Goal: Information Seeking & Learning: Learn about a topic

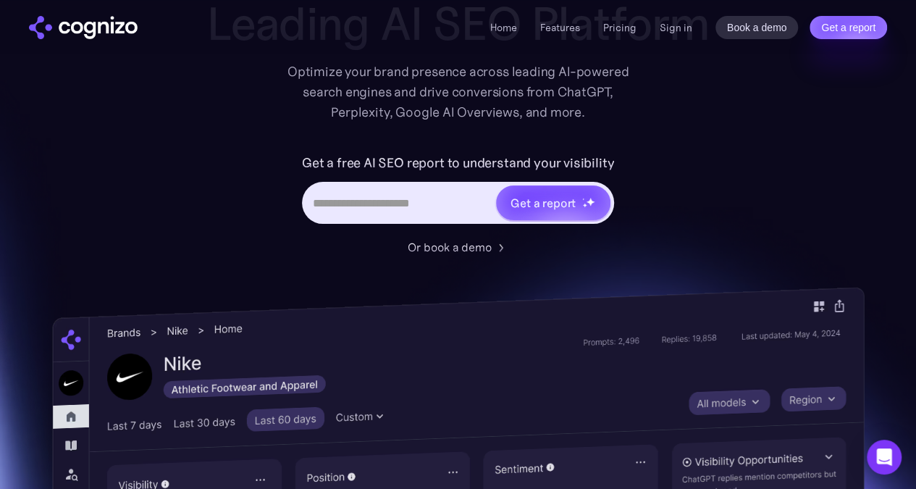
scroll to position [112, 0]
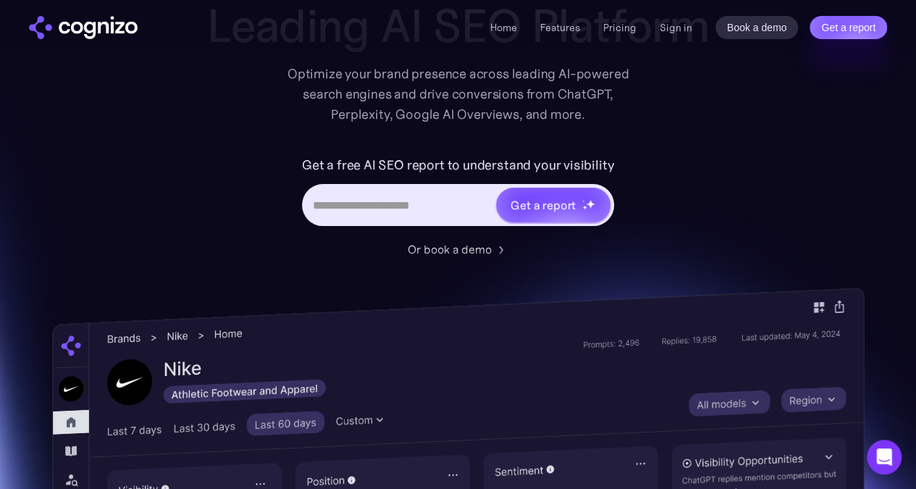
click at [352, 212] on input "Hero URL Input Form" at bounding box center [399, 205] width 191 height 28
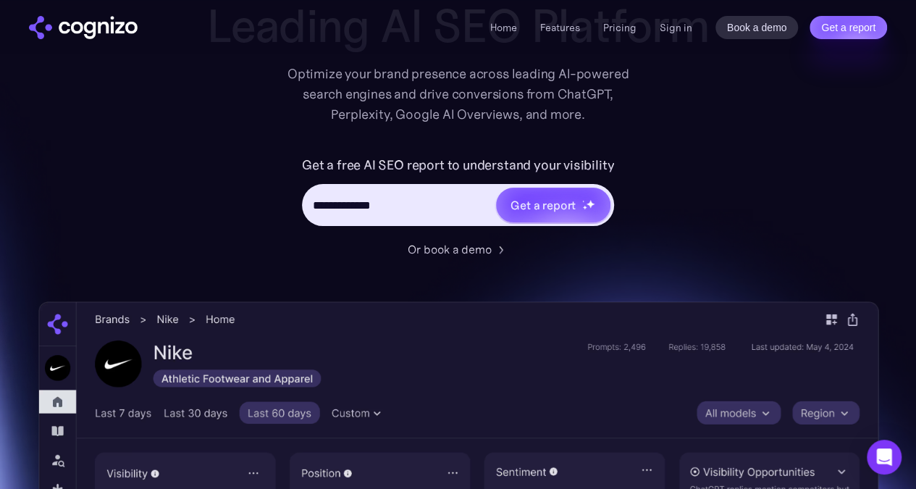
type input "**********"
click at [575, 209] on div "Get a report" at bounding box center [553, 205] width 114 height 35
type input "**********"
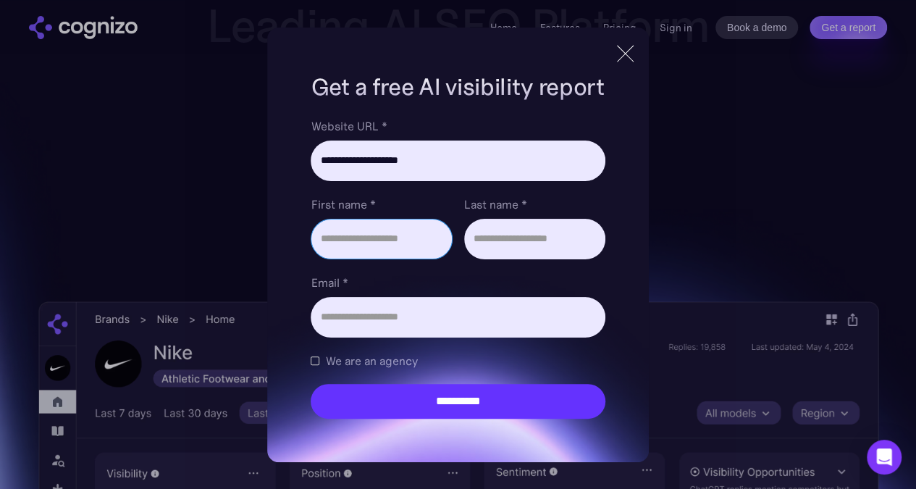
click at [393, 235] on input "First name *" at bounding box center [381, 239] width 141 height 41
type input "*****"
type input "**********"
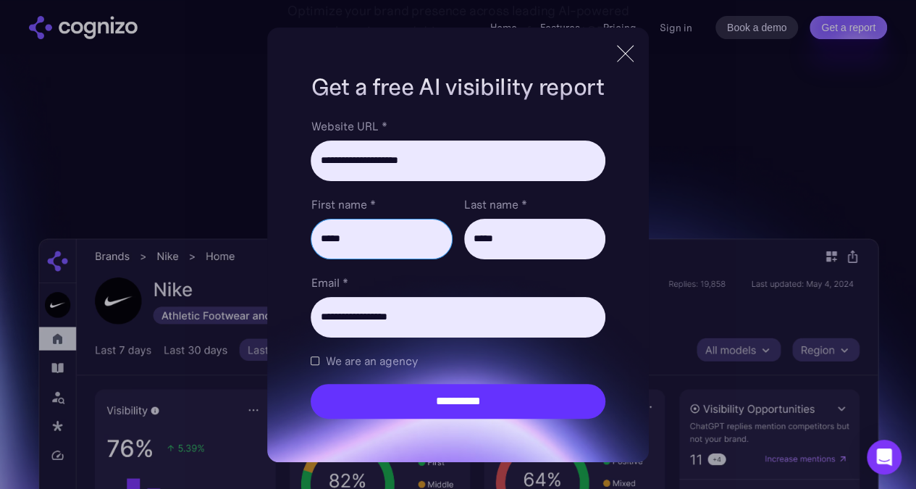
scroll to position [175, 0]
click at [325, 358] on span "We are an agency" at bounding box center [371, 360] width 92 height 17
click at [453, 401] on input "**********" at bounding box center [458, 401] width 294 height 35
type input "**********"
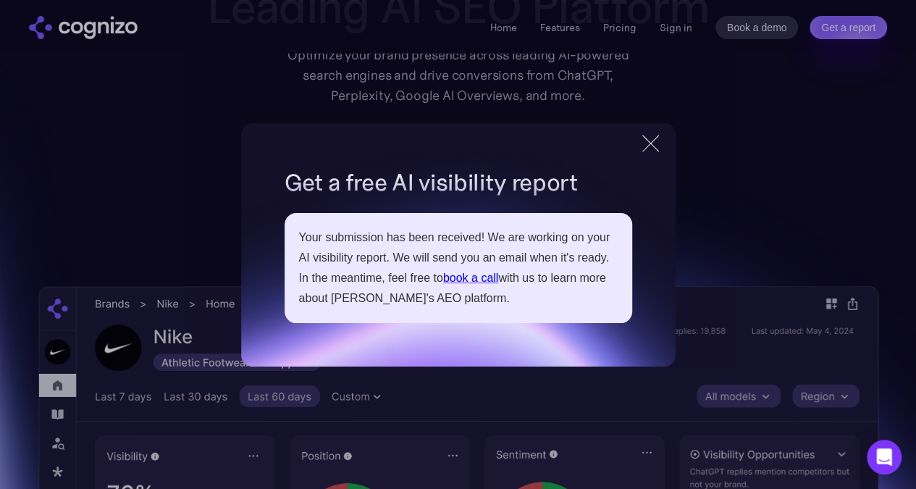
scroll to position [117, 0]
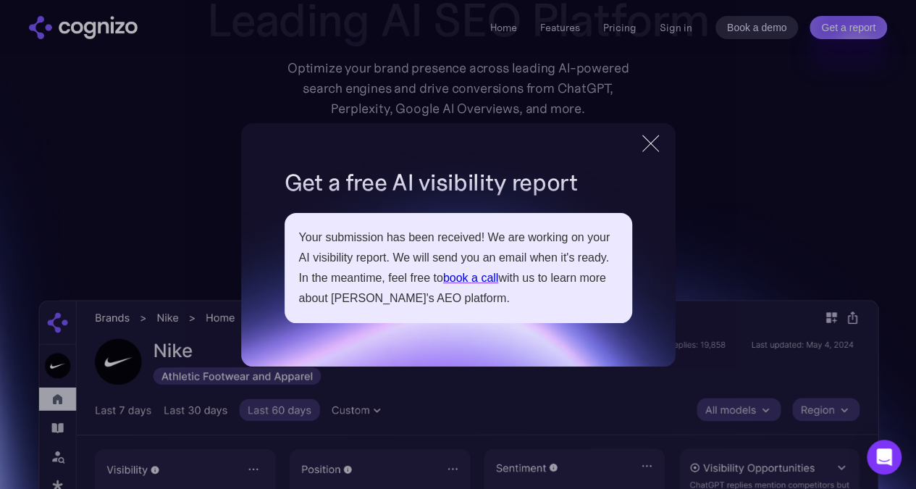
click at [634, 139] on div "**********" at bounding box center [458, 244] width 435 height 243
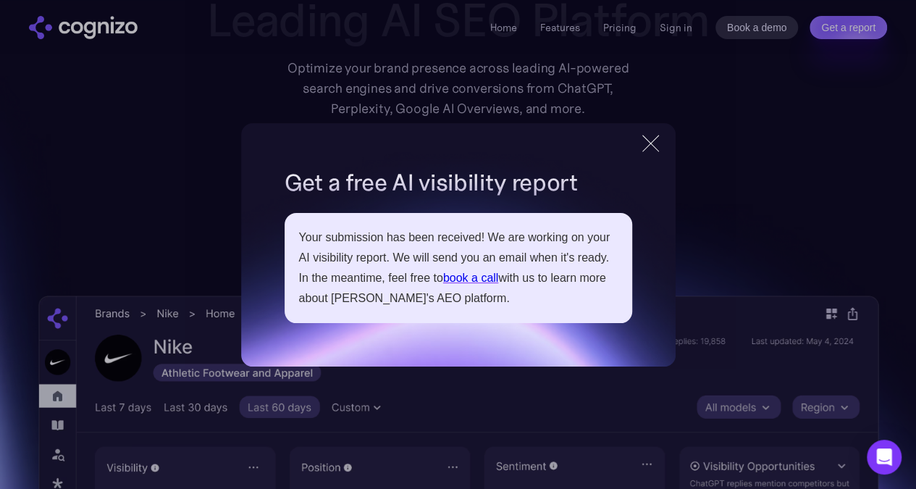
click at [652, 142] on div at bounding box center [651, 143] width 24 height 26
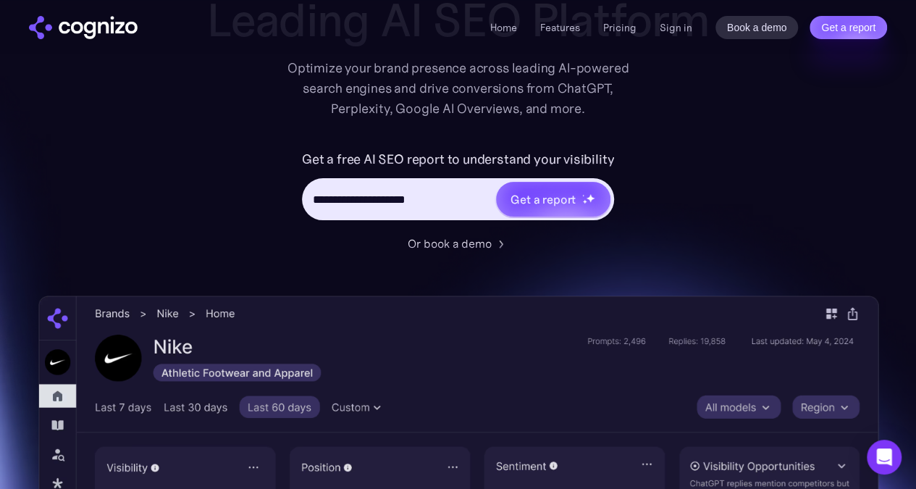
click at [622, 28] on link "Pricing" at bounding box center [619, 27] width 33 height 13
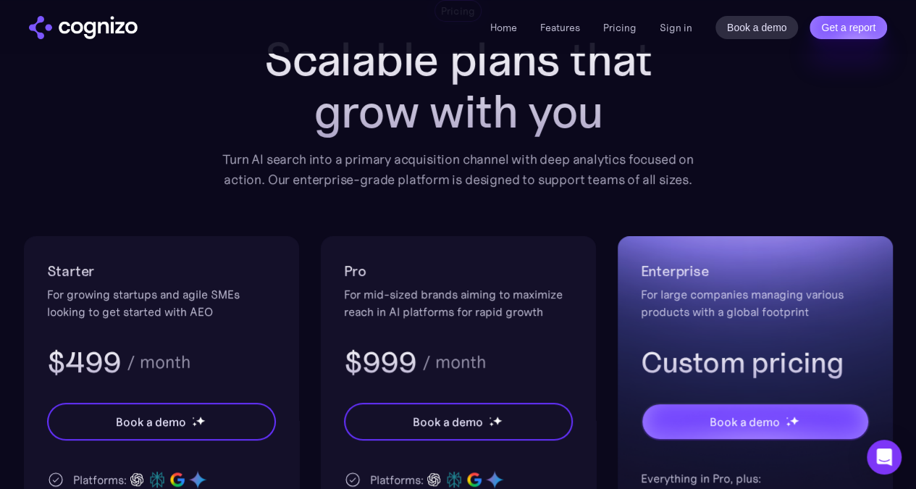
scroll to position [113, 0]
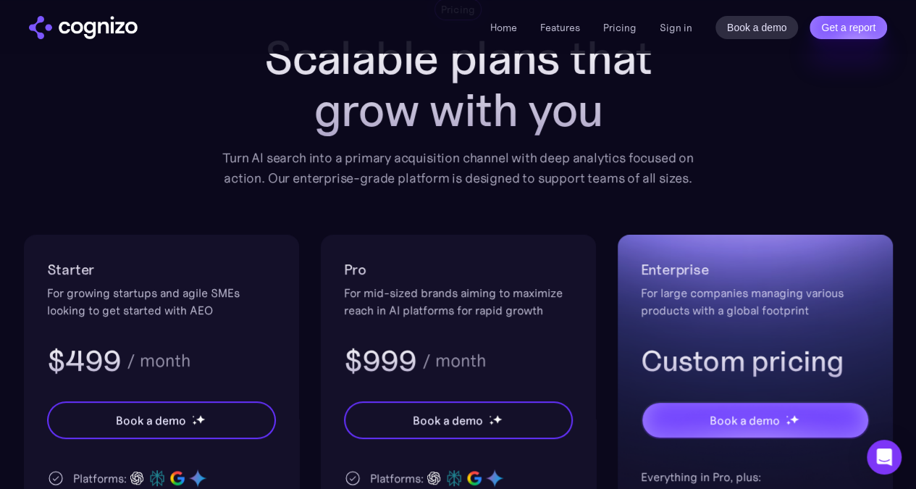
click at [545, 33] on link "Features" at bounding box center [560, 27] width 40 height 13
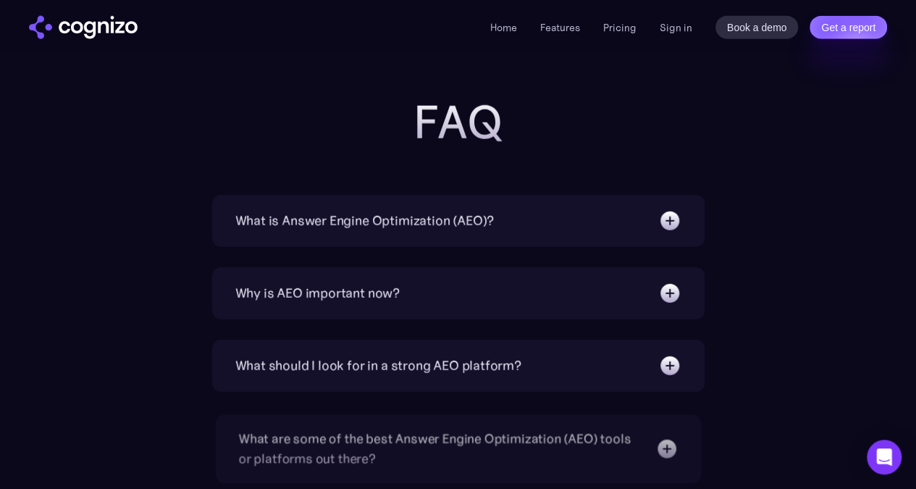
scroll to position [4558, 0]
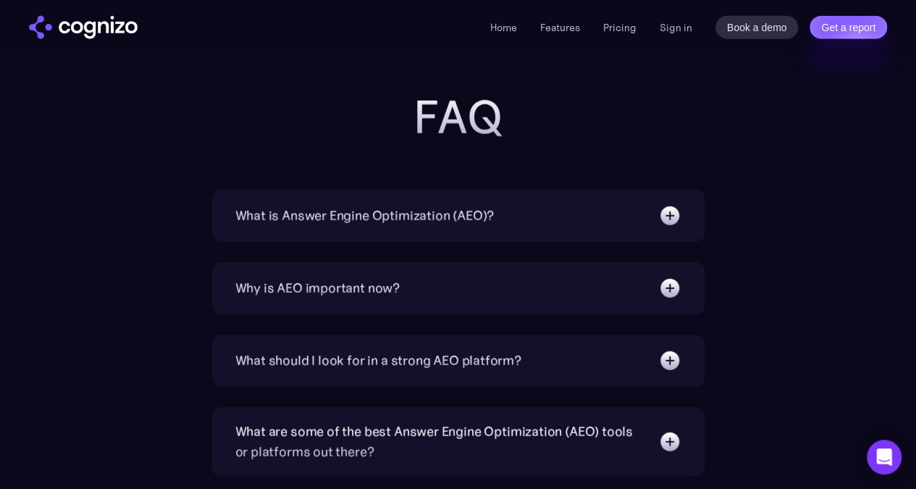
click at [263, 226] on div "What is Answer Engine Optimization (AEO)?" at bounding box center [364, 216] width 259 height 20
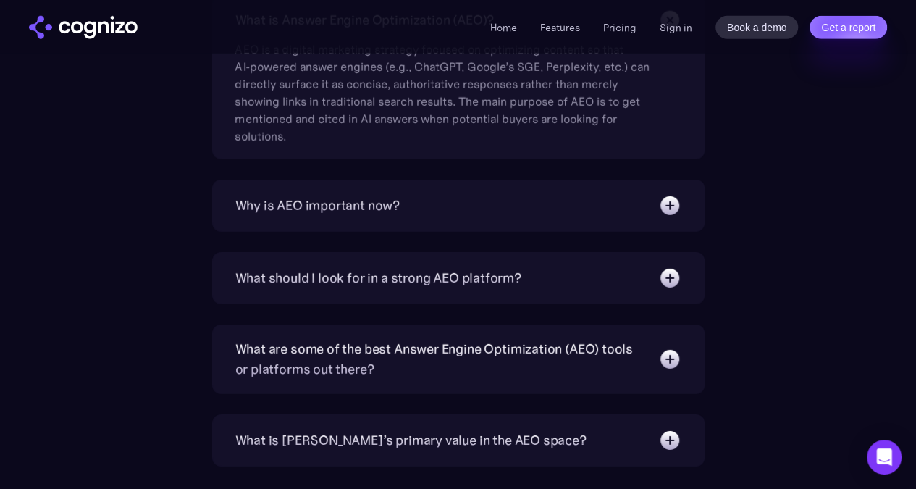
scroll to position [4777, 0]
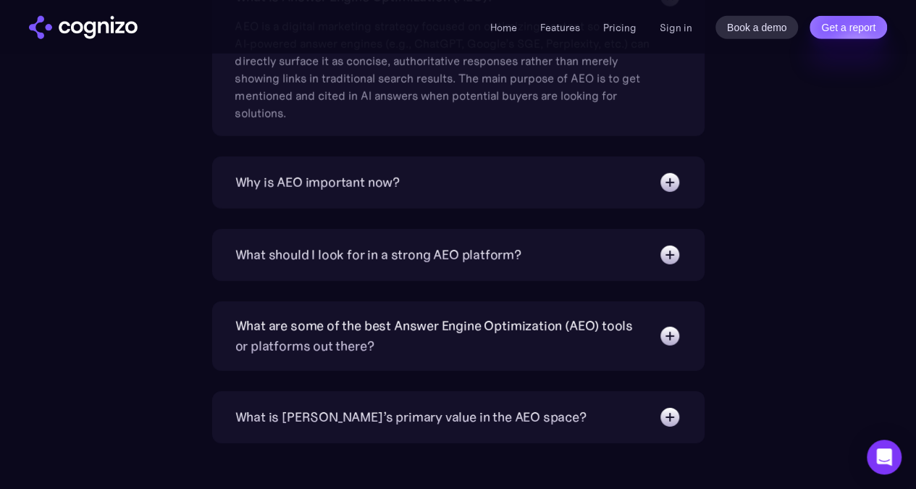
click at [261, 265] on div "What should I look for in a strong AEO platform?" at bounding box center [378, 255] width 286 height 20
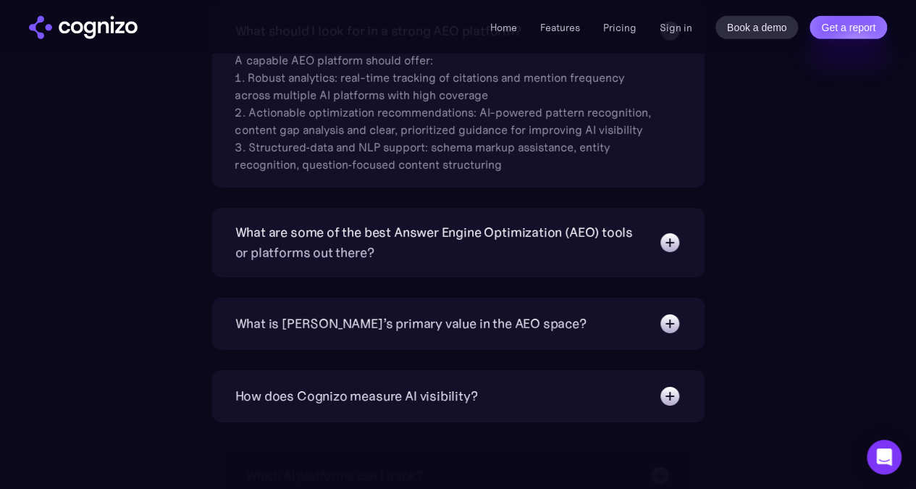
scroll to position [5023, 0]
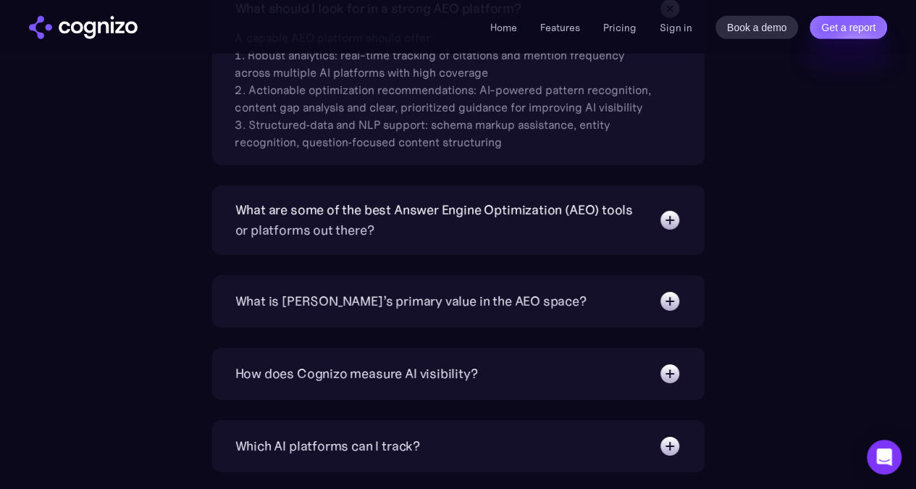
click at [248, 238] on div "What are some of the best Answer Engine Optimization (AEO) tools or platforms o…" at bounding box center [439, 220] width 409 height 41
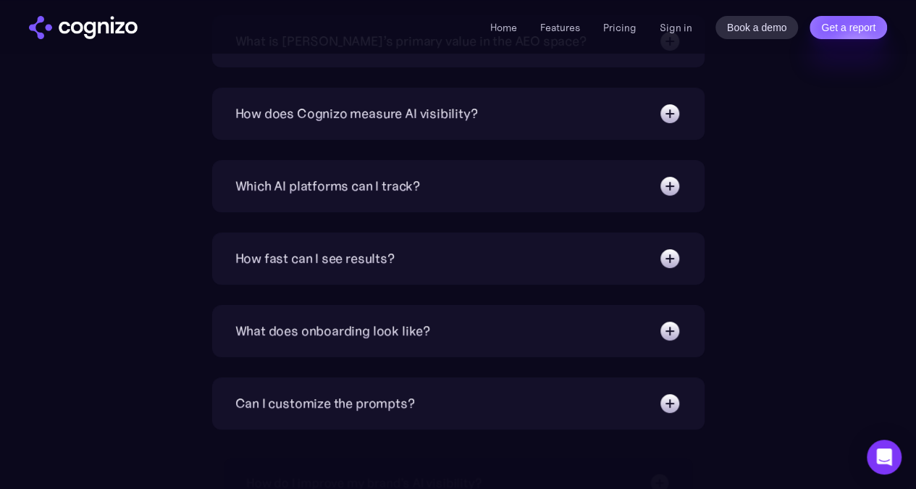
scroll to position [5566, 0]
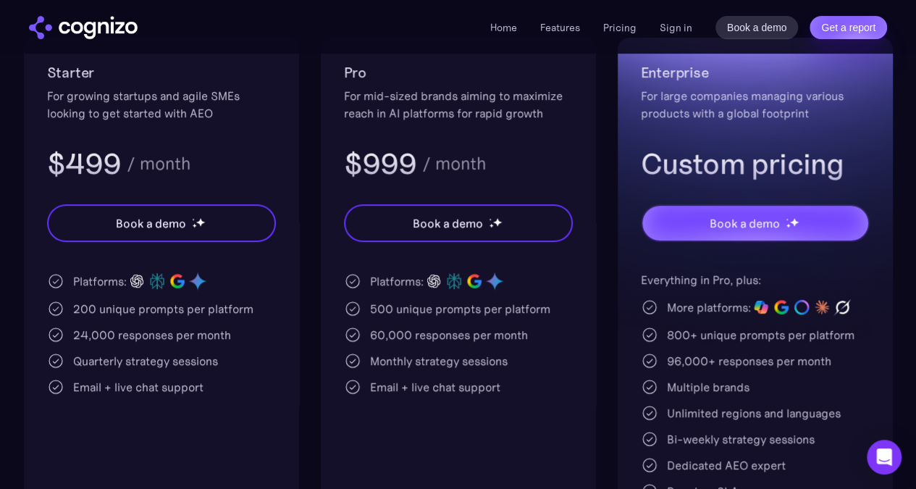
scroll to position [310, 0]
click at [364, 335] on div "60,000 responses per month" at bounding box center [458, 334] width 229 height 17
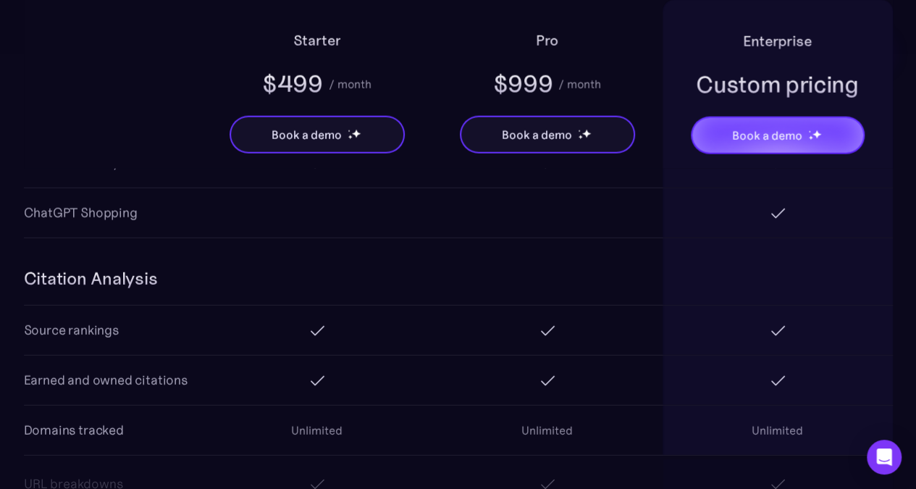
scroll to position [1750, 0]
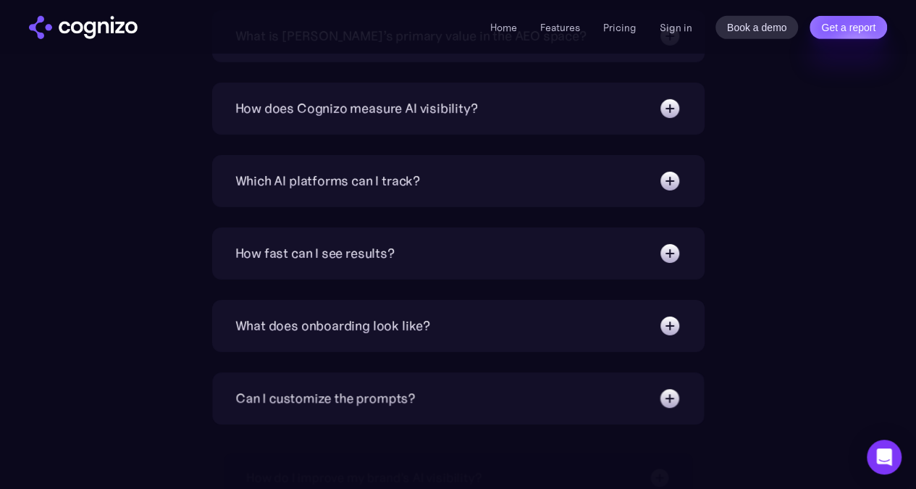
scroll to position [5039, 0]
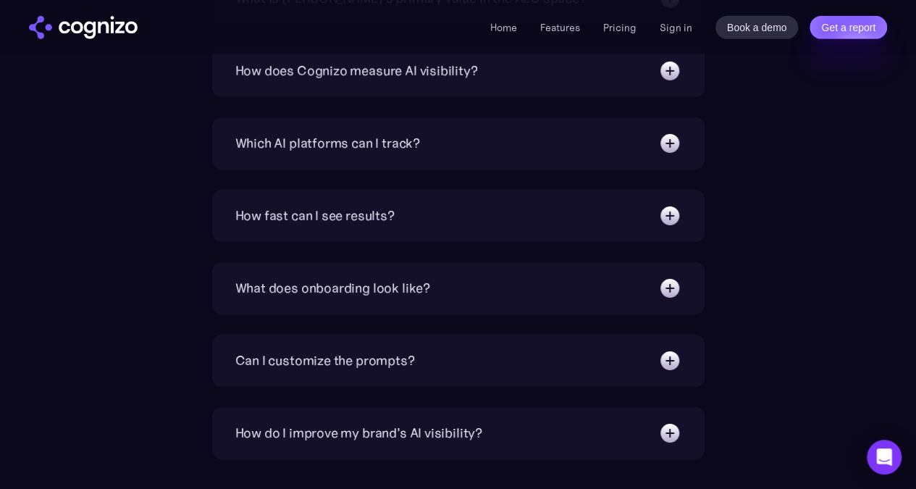
click at [267, 226] on div "How fast can I see results?" at bounding box center [314, 216] width 159 height 20
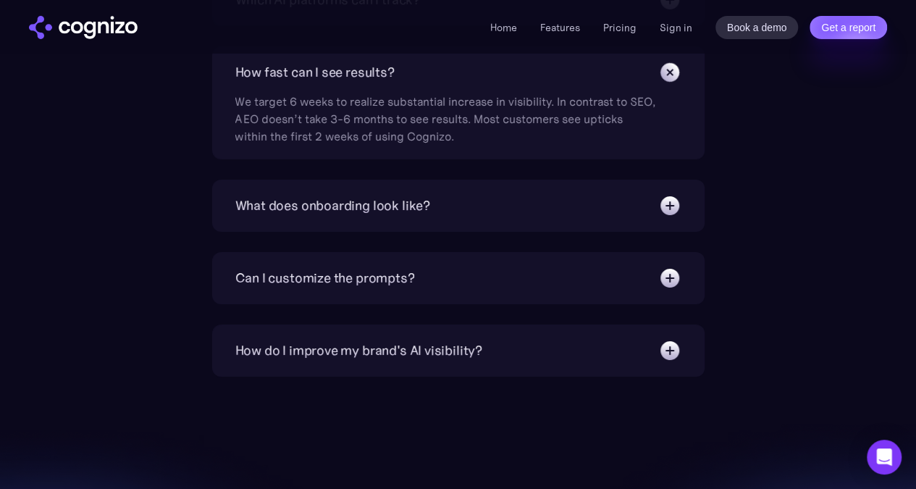
scroll to position [5200, 0]
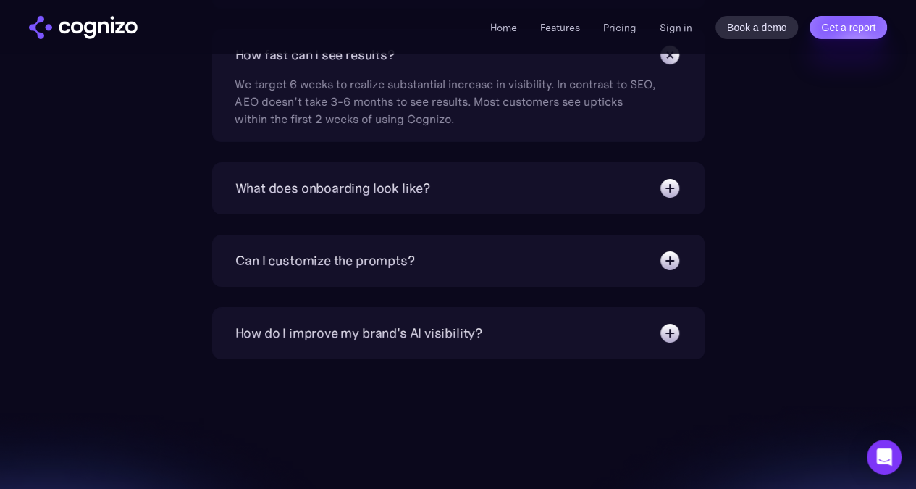
click at [233, 214] on div "What does onboarding look like? Instant. You’ll have a premade prompt set to st…" at bounding box center [458, 188] width 493 height 52
click at [236, 198] on div "What does onboarding look like?" at bounding box center [332, 188] width 195 height 20
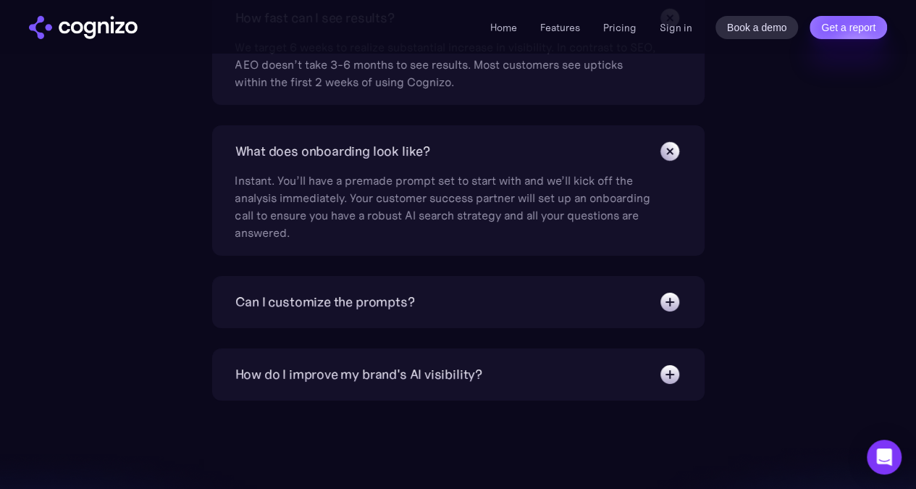
scroll to position [5242, 0]
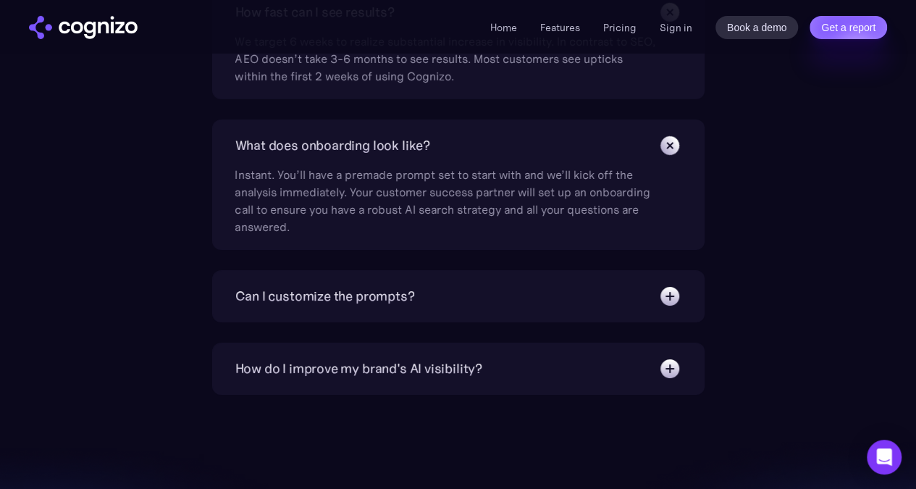
click at [254, 306] on div "Can I customize the prompts?" at bounding box center [325, 296] width 180 height 20
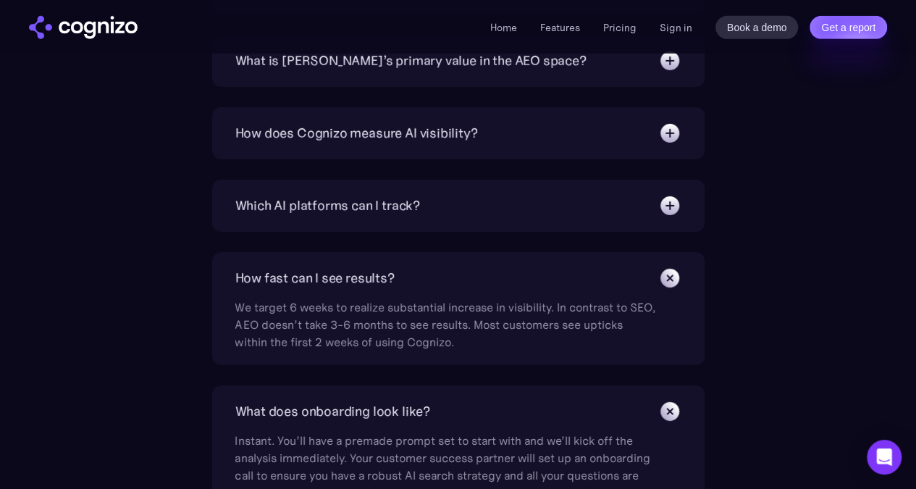
scroll to position [4974, 0]
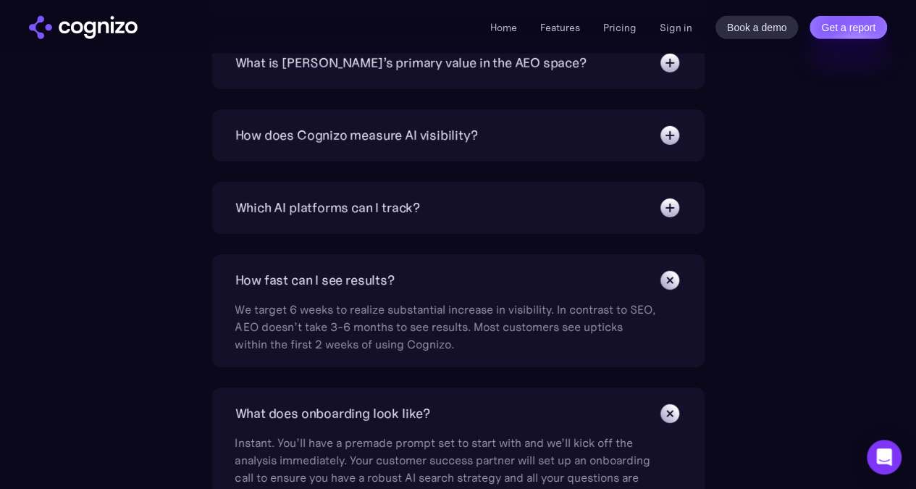
click at [246, 218] on div "Which AI platforms can I track?" at bounding box center [327, 208] width 185 height 20
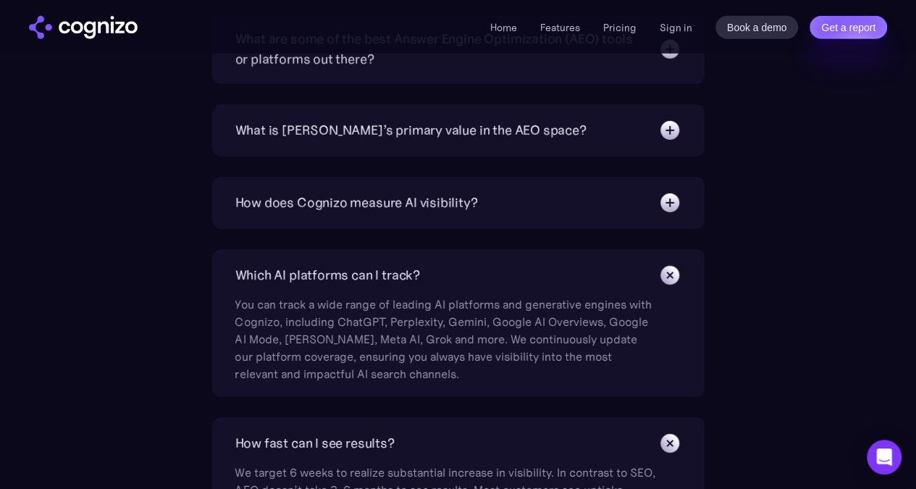
scroll to position [4874, 0]
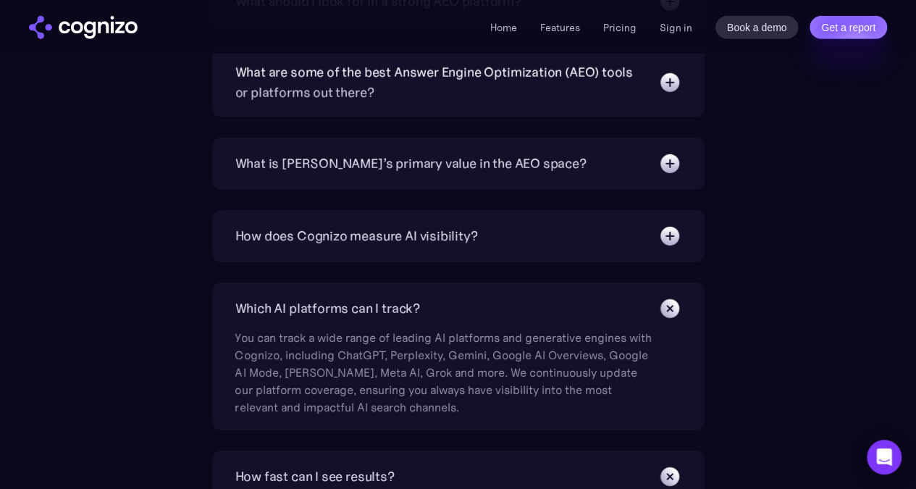
click at [246, 246] on div "How does Cognizo measure AI visibility?" at bounding box center [356, 236] width 243 height 20
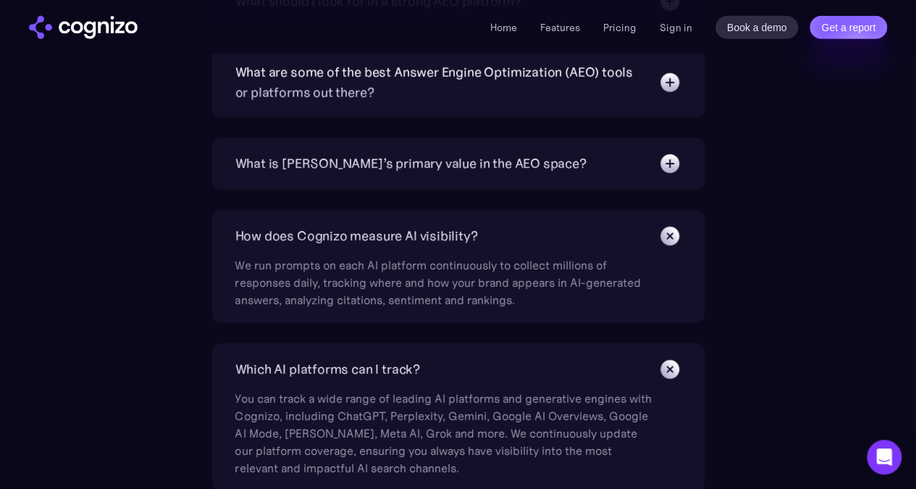
click at [246, 174] on div "What is [PERSON_NAME]’s primary value in the AEO space?" at bounding box center [410, 164] width 351 height 20
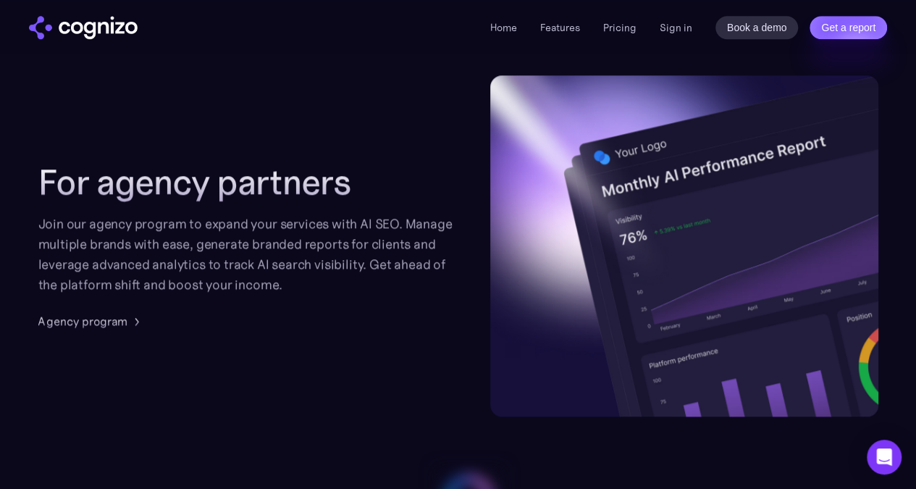
scroll to position [3444, 0]
click at [100, 329] on div "Agency program" at bounding box center [82, 319] width 89 height 17
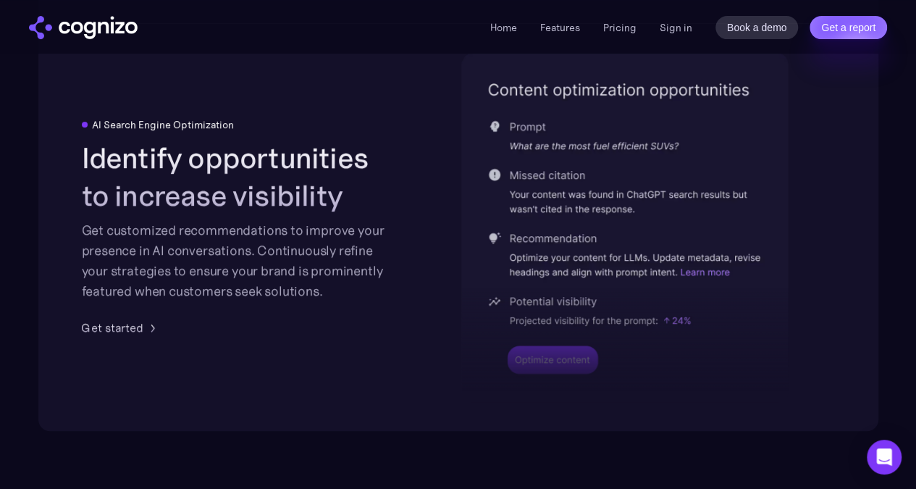
scroll to position [2970, 0]
